Goal: Information Seeking & Learning: Find specific fact

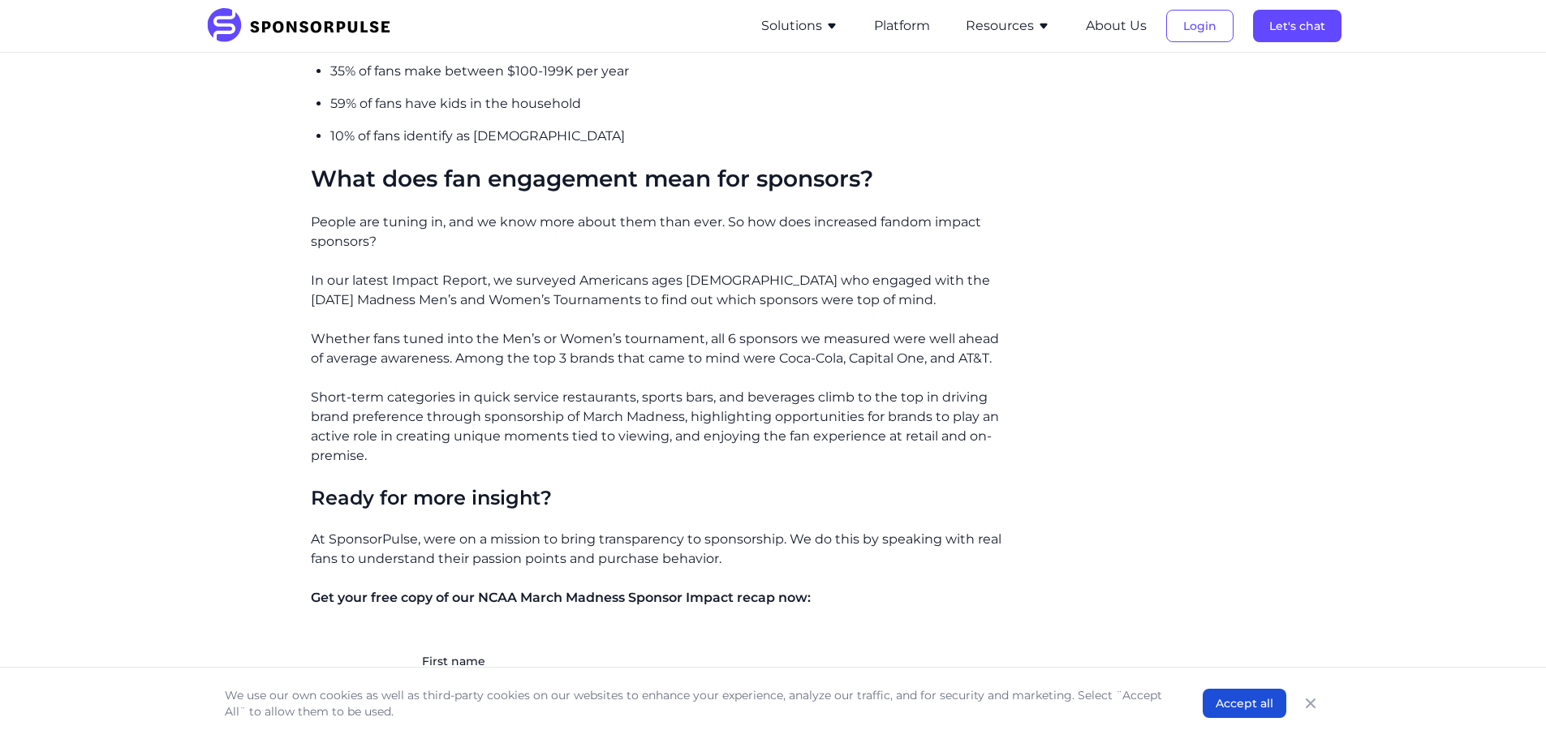
scroll to position [1948, 0]
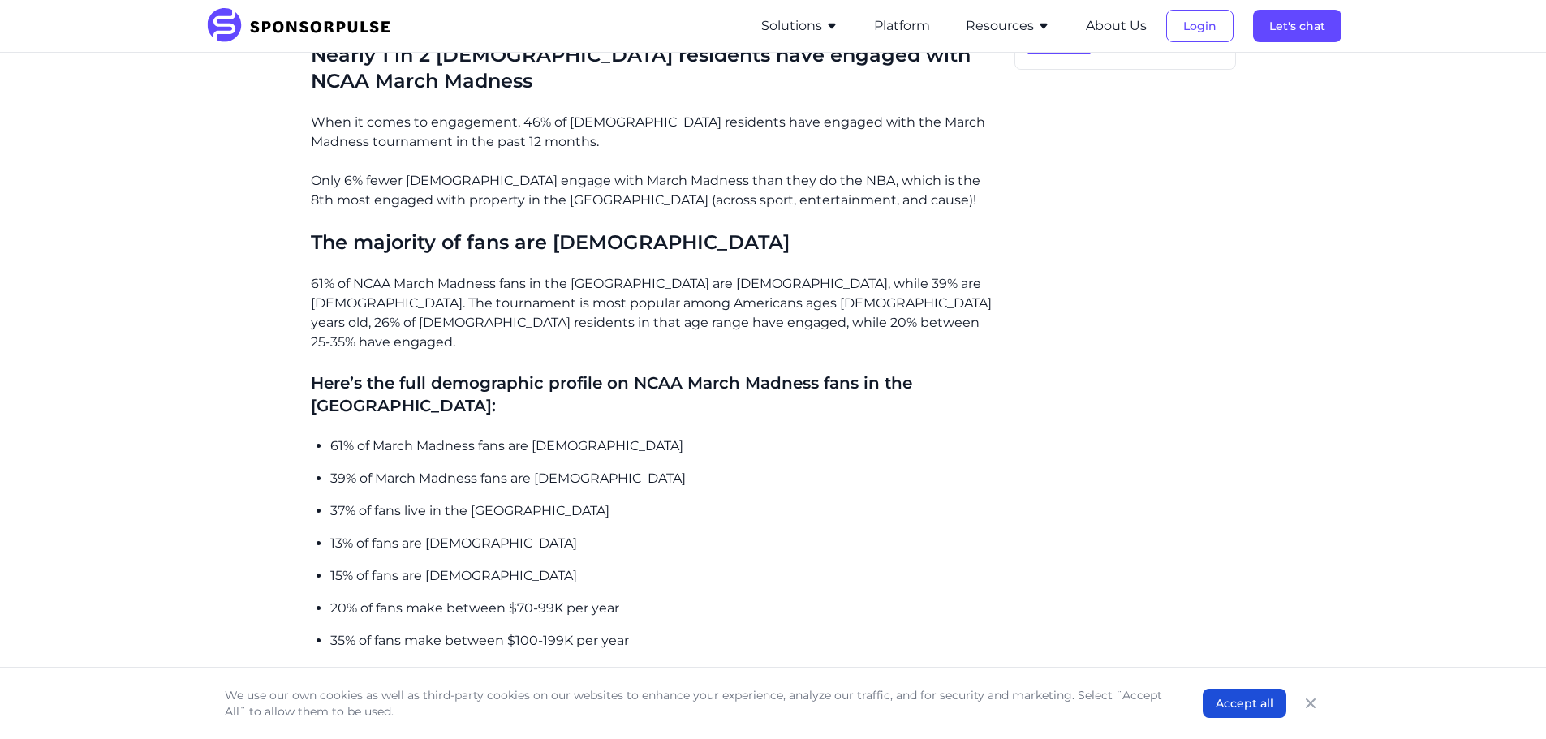
scroll to position [1299, 0]
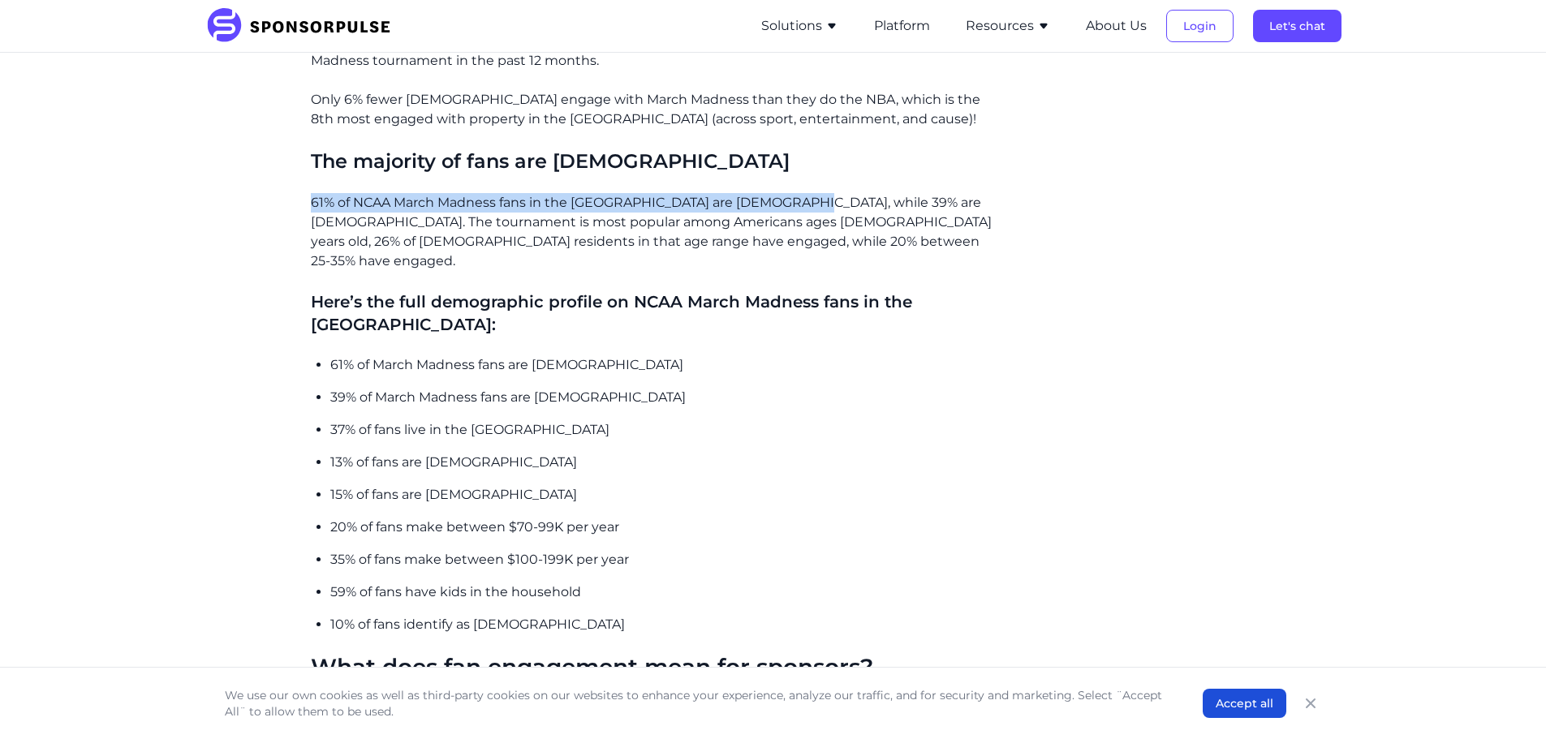
drag, startPoint x: 307, startPoint y: 176, endPoint x: 795, endPoint y: 182, distance: 487.8
click at [795, 182] on div "Home Insights March Madness Demographics: Who are college basketball’s biggest …" at bounding box center [773, 133] width 1110 height 2733
copy p "61% of NCAA March Madness fans in the [GEOGRAPHIC_DATA] are [DEMOGRAPHIC_DATA],…"
drag, startPoint x: 846, startPoint y: 196, endPoint x: 836, endPoint y: 196, distance: 10.6
click at [846, 196] on p "61% of NCAA March Madness fans in the [GEOGRAPHIC_DATA] are [DEMOGRAPHIC_DATA],…" at bounding box center [656, 232] width 691 height 78
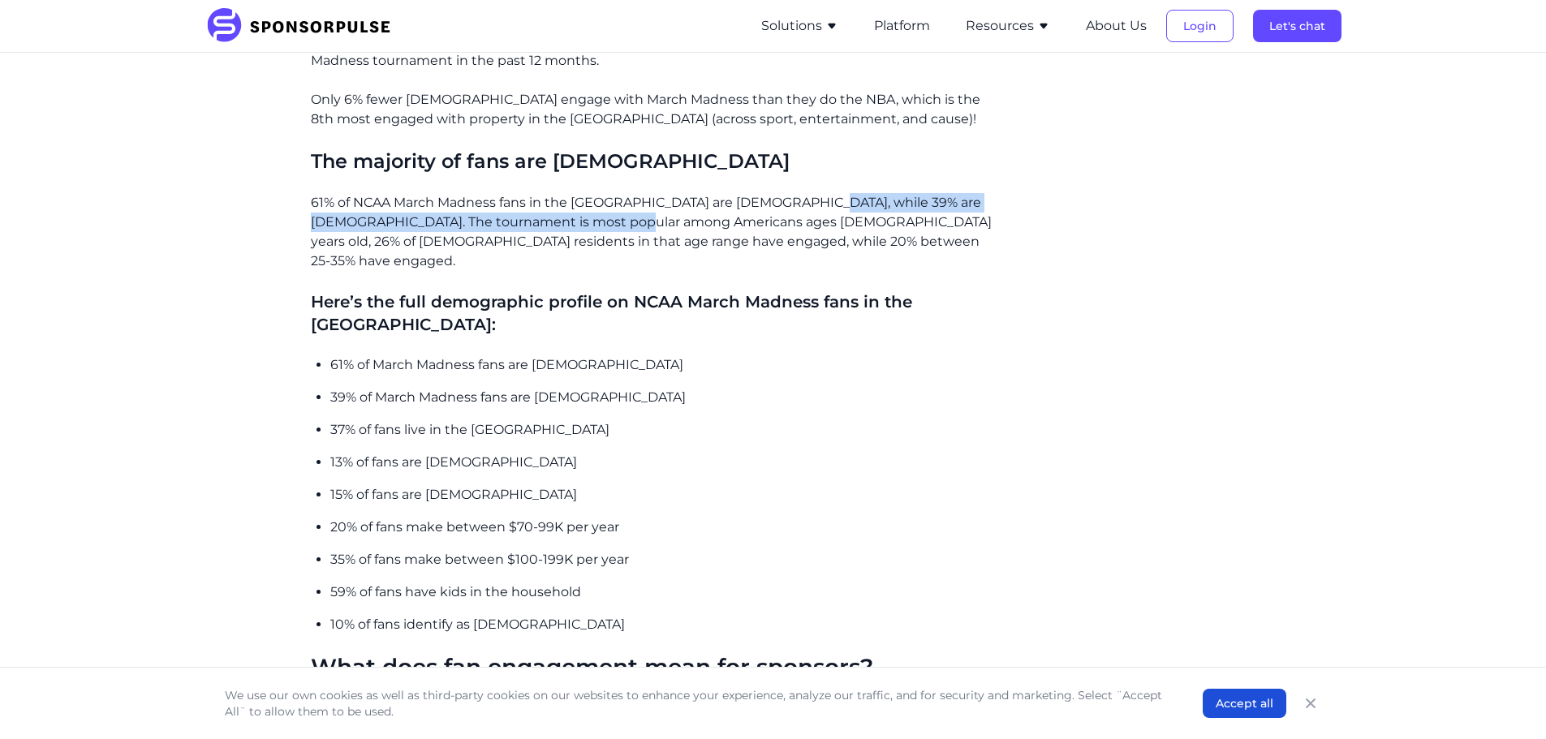
drag, startPoint x: 801, startPoint y: 178, endPoint x: 620, endPoint y: 200, distance: 182.4
click at [620, 200] on p "61% of NCAA March Madness fans in the [GEOGRAPHIC_DATA] are [DEMOGRAPHIC_DATA],…" at bounding box center [656, 232] width 691 height 78
copy p "The tournament is most popular among Americans ages [DEMOGRAPHIC_DATA] years old"
click at [593, 291] on h4 "Here’s the full demographic profile on NCAA March Madness fans in the [GEOGRAPH…" at bounding box center [656, 313] width 691 height 45
click at [528, 420] on p "37% of fans live in the [GEOGRAPHIC_DATA]" at bounding box center [665, 429] width 671 height 19
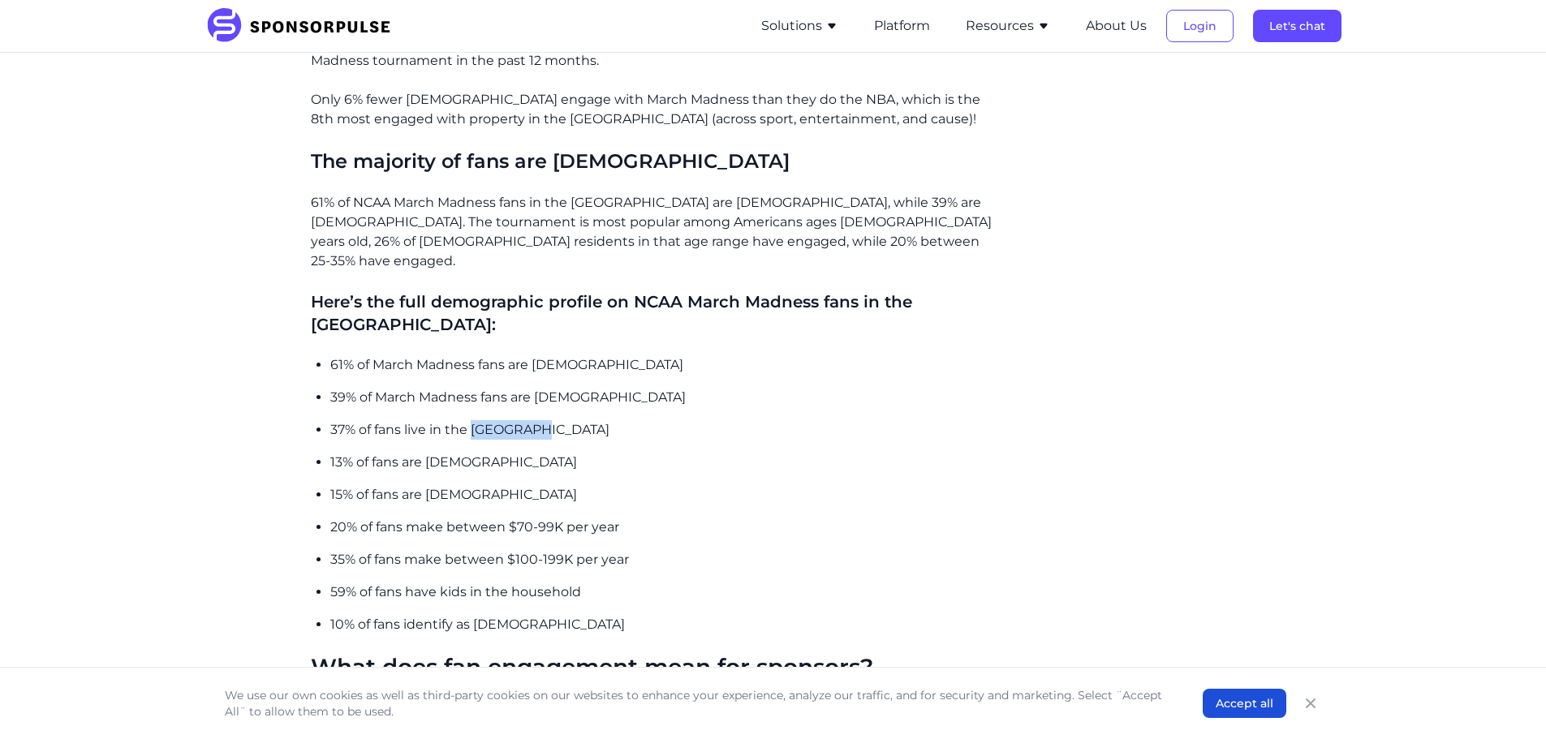
click at [528, 420] on p "37% of fans live in the [GEOGRAPHIC_DATA]" at bounding box center [665, 429] width 671 height 19
copy p "37% of fans live in the [GEOGRAPHIC_DATA]"
click at [478, 406] on ul "61% of March Madness fans are male 39% of March Madness fans are female 37% of …" at bounding box center [665, 494] width 671 height 279
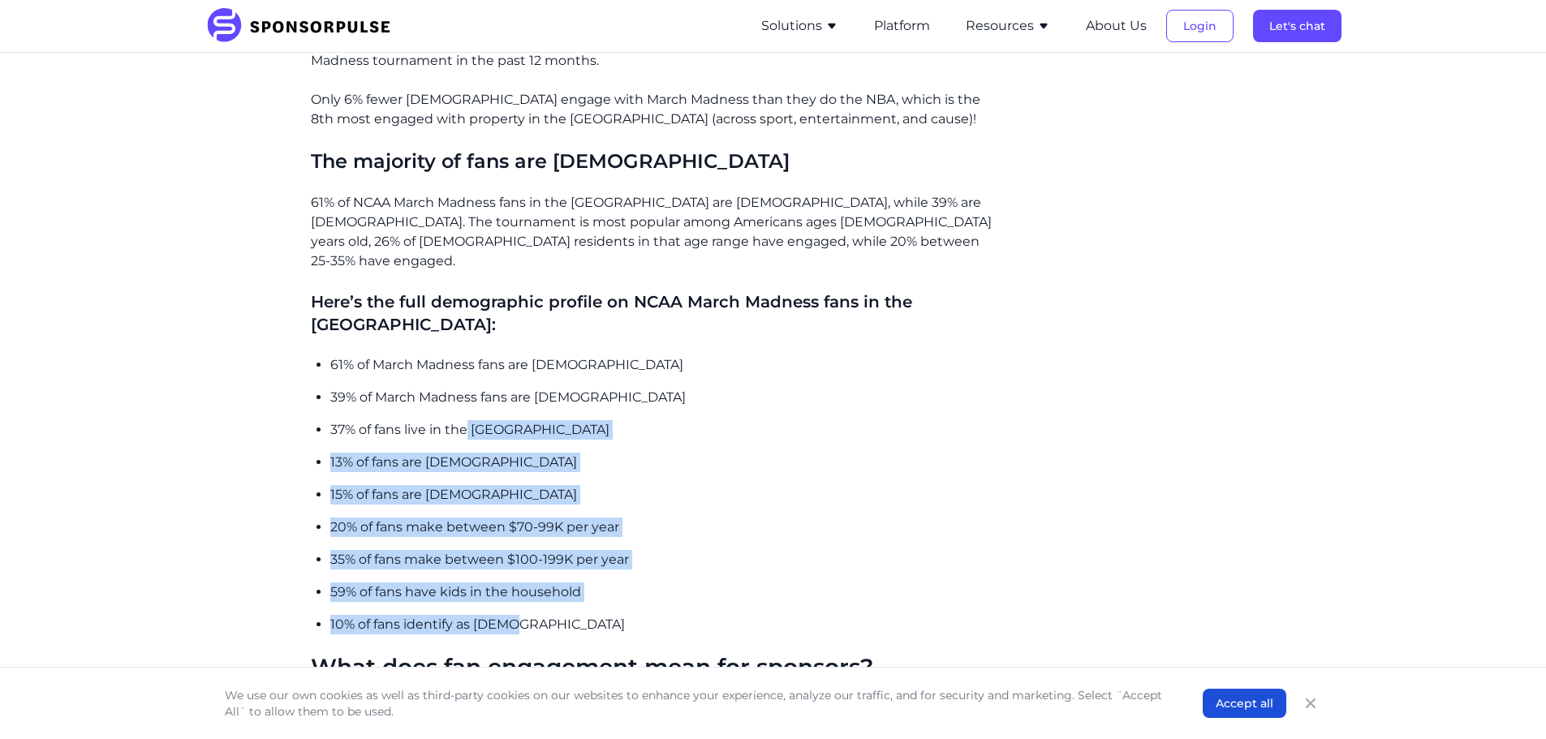
drag, startPoint x: 464, startPoint y: 365, endPoint x: 576, endPoint y: 551, distance: 217.0
click at [576, 551] on ul "61% of March Madness fans are male 39% of March Madness fans are female 37% of …" at bounding box center [665, 494] width 671 height 279
copy ul "Southern US 13% of fans are Hispanic 15% of fans are African American 20% of fa…"
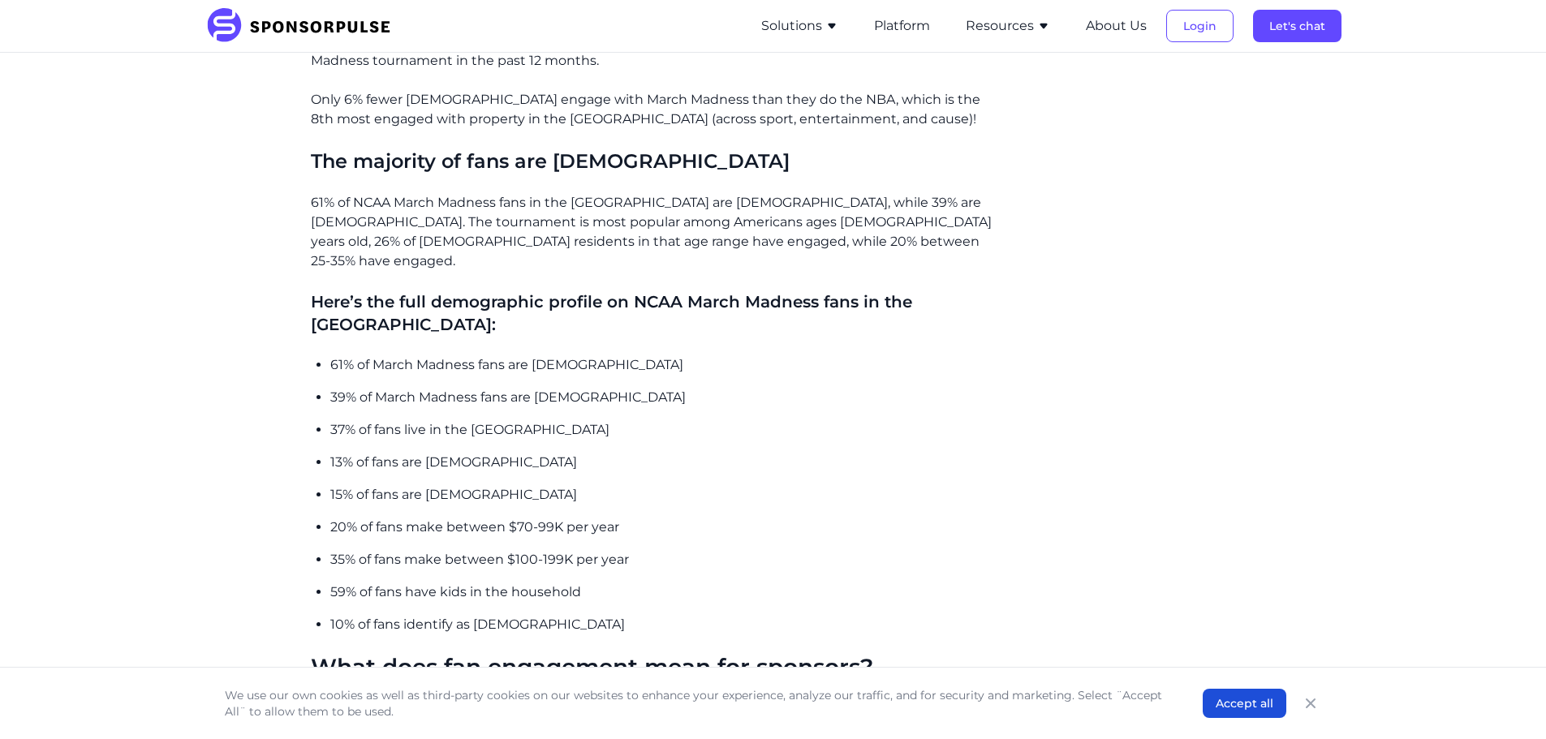
click at [331, 420] on p "37% of fans live in the [GEOGRAPHIC_DATA]" at bounding box center [665, 429] width 671 height 19
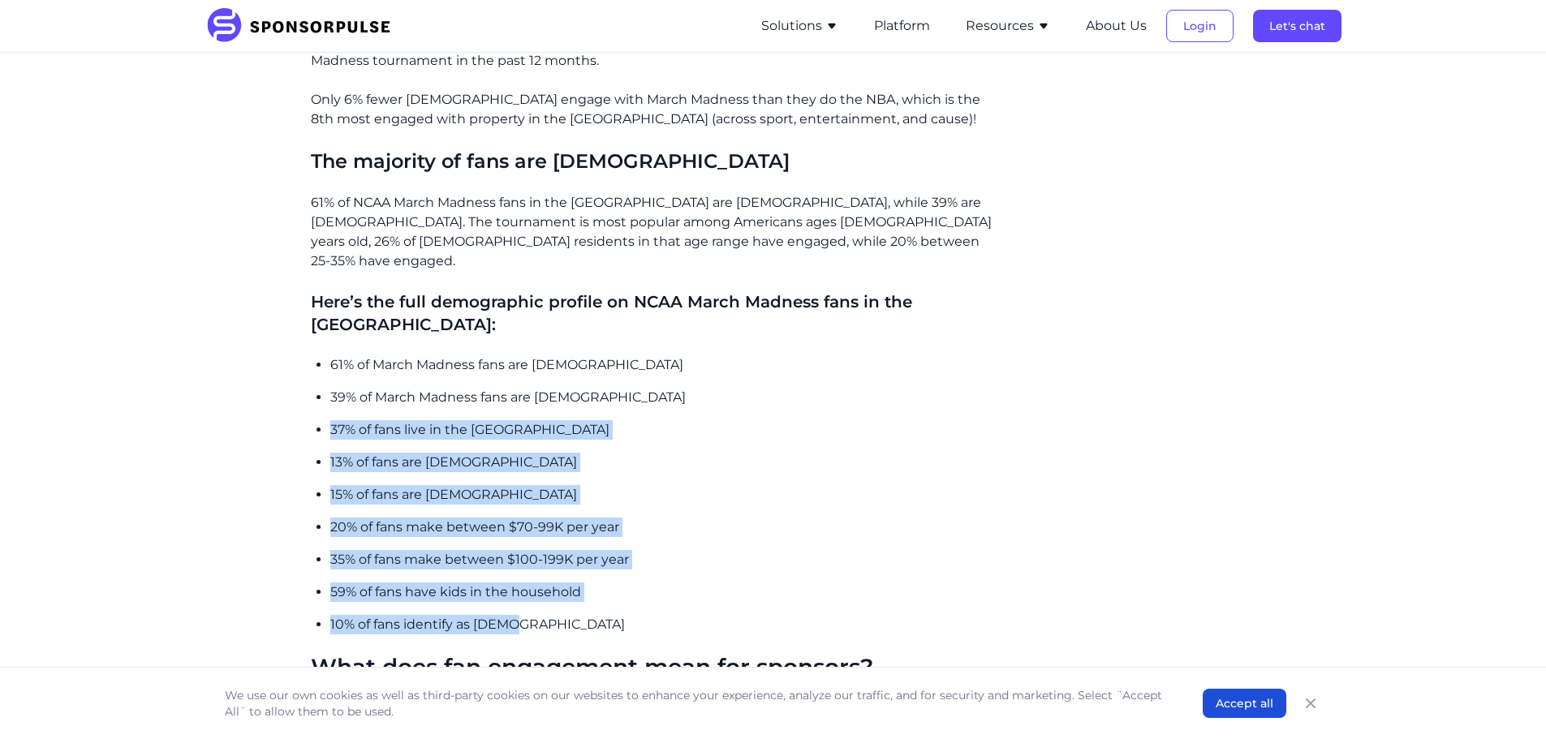
drag, startPoint x: 331, startPoint y: 363, endPoint x: 533, endPoint y: 562, distance: 283.5
click at [533, 562] on ul "61% of March Madness fans are male 39% of March Madness fans are female 37% of …" at bounding box center [665, 494] width 671 height 279
copy ul "37% of fans live in the Southern US 13% of fans are Hispanic 15% of fans are Af…"
click at [536, 550] on p "35% of fans make between $100-199K per year" at bounding box center [665, 559] width 671 height 19
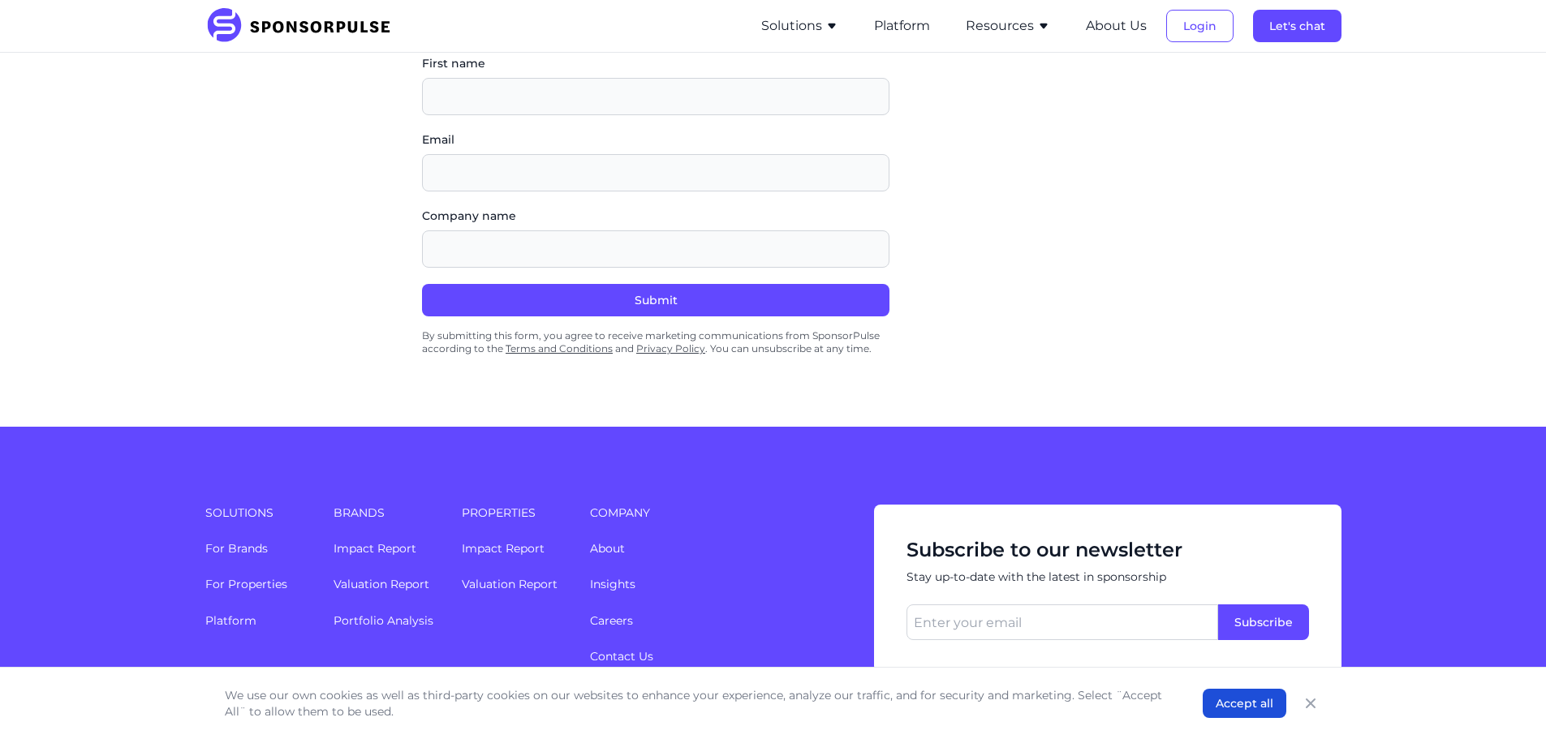
scroll to position [2435, 0]
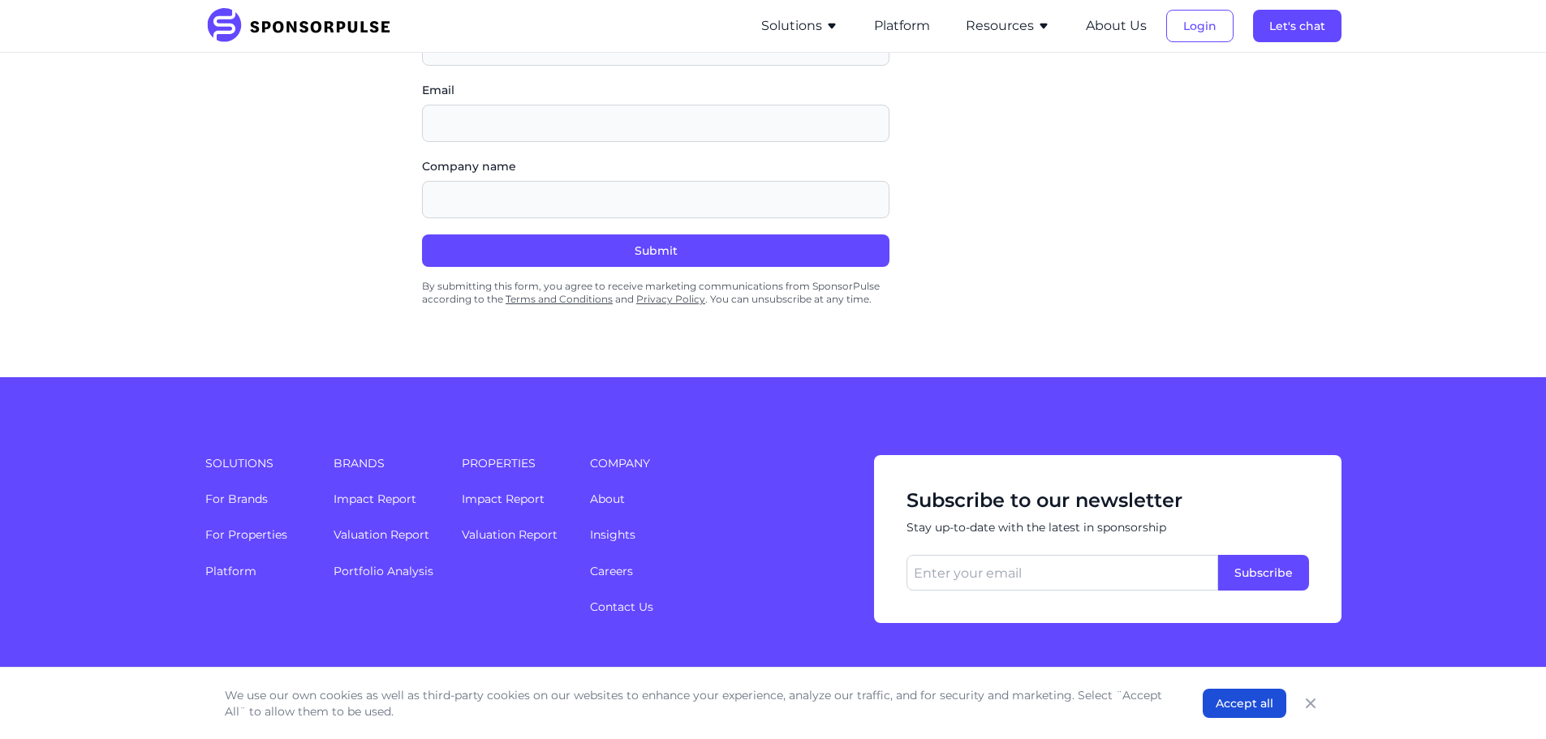
drag, startPoint x: 1249, startPoint y: 172, endPoint x: 1374, endPoint y: 170, distance: 125.0
